Goal: Information Seeking & Learning: Learn about a topic

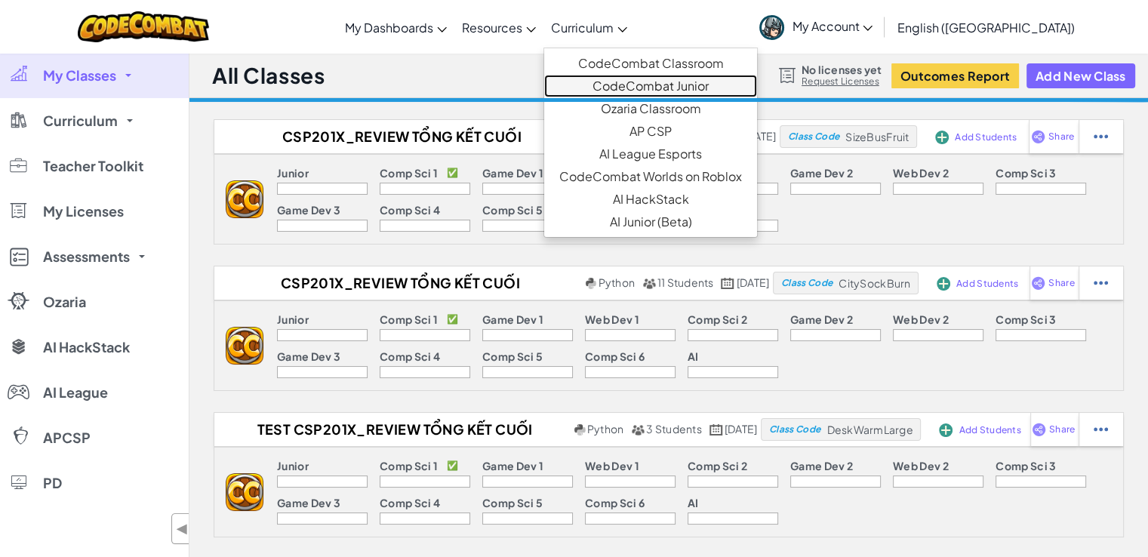
click at [692, 79] on link "CodeCombat Junior" at bounding box center [650, 86] width 213 height 23
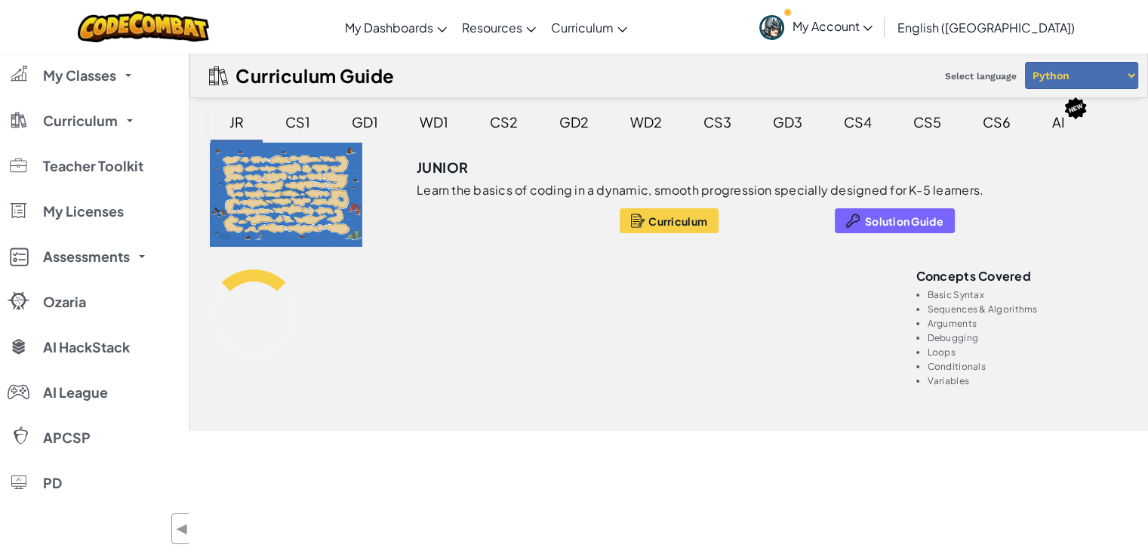
click at [435, 128] on div "WD1" at bounding box center [434, 121] width 59 height 35
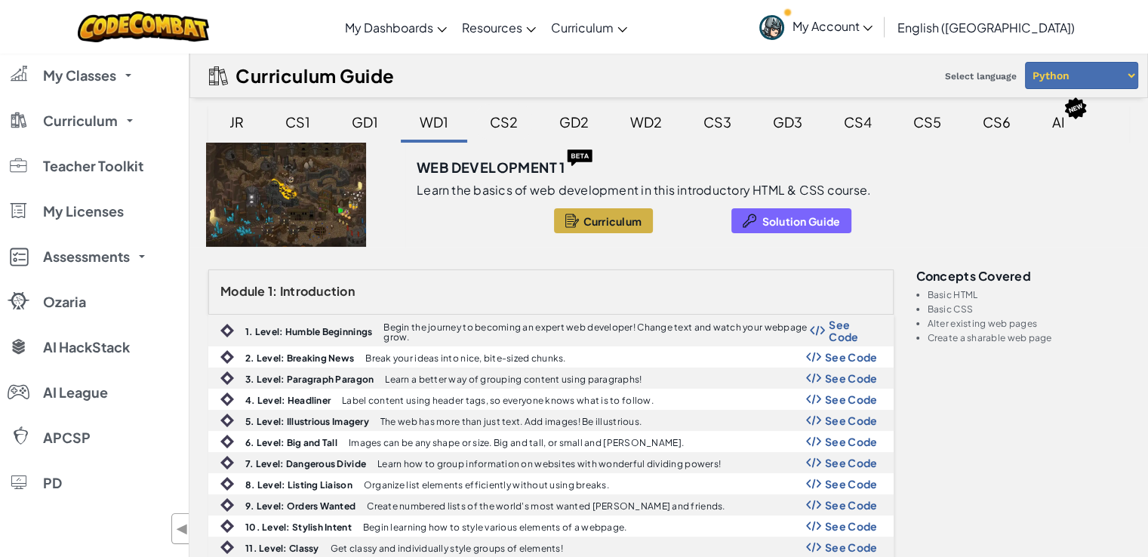
click at [503, 123] on div "CS2" at bounding box center [504, 121] width 58 height 35
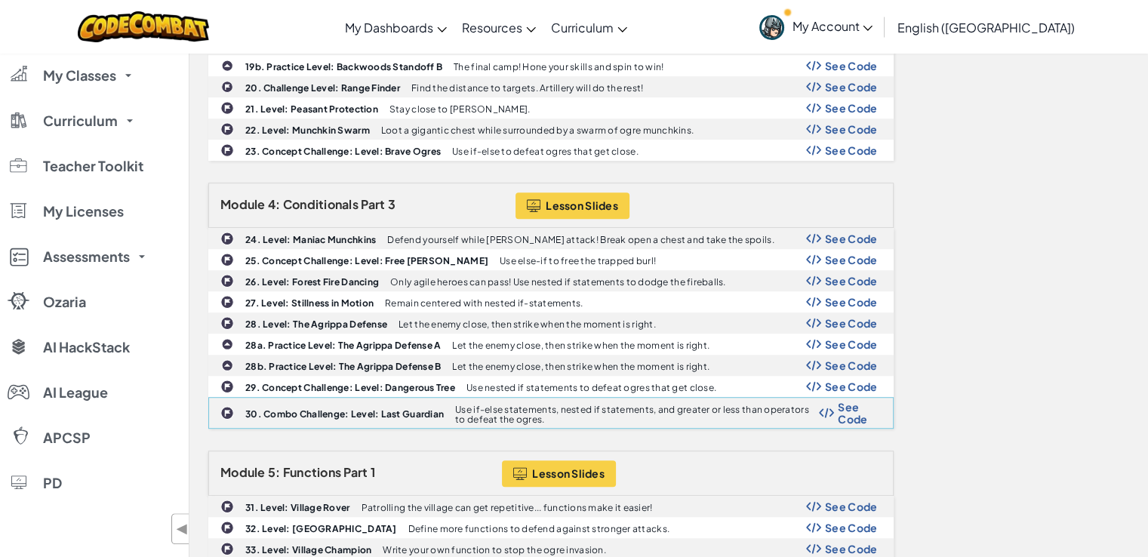
scroll to position [893, 0]
